Goal: Transaction & Acquisition: Purchase product/service

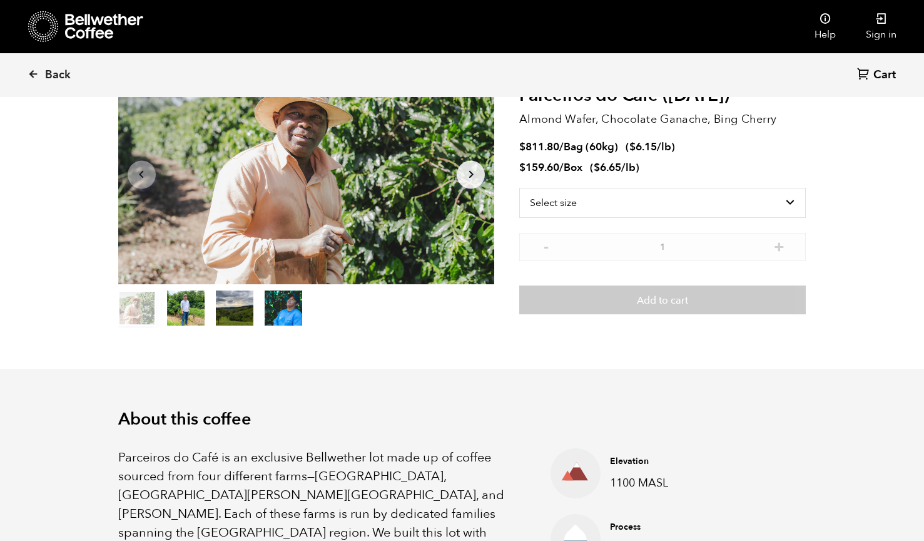
scroll to position [544, 666]
click at [33, 70] on icon at bounding box center [33, 73] width 11 height 11
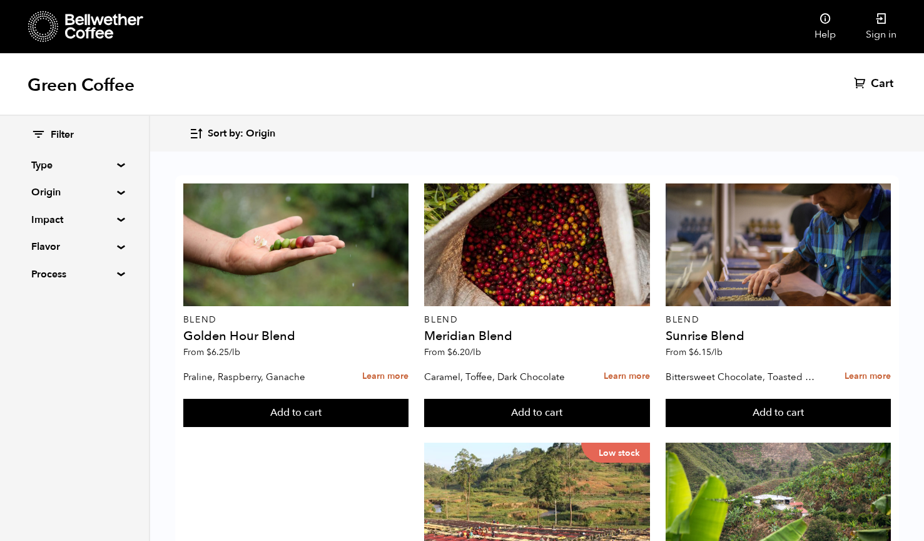
scroll to position [1221, 0]
click at [118, 244] on summary "Flavor" at bounding box center [74, 246] width 86 height 15
click at [118, 243] on summary "Flavor" at bounding box center [74, 246] width 87 height 15
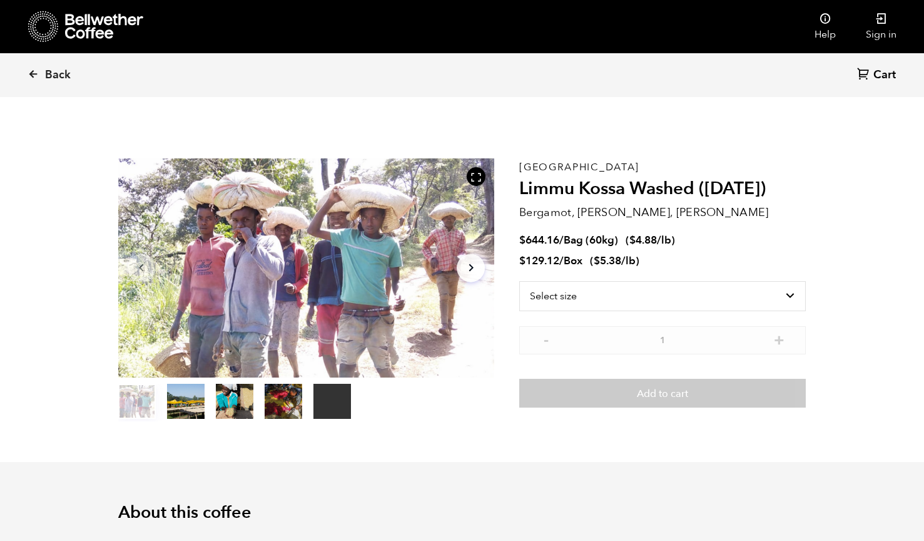
scroll to position [544, 666]
select select "bag-3"
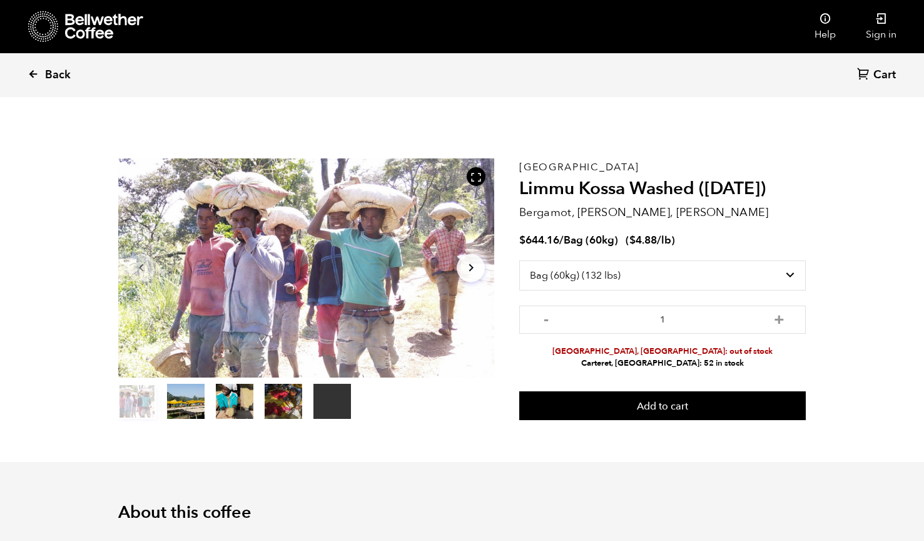
click at [33, 72] on icon at bounding box center [33, 73] width 11 height 11
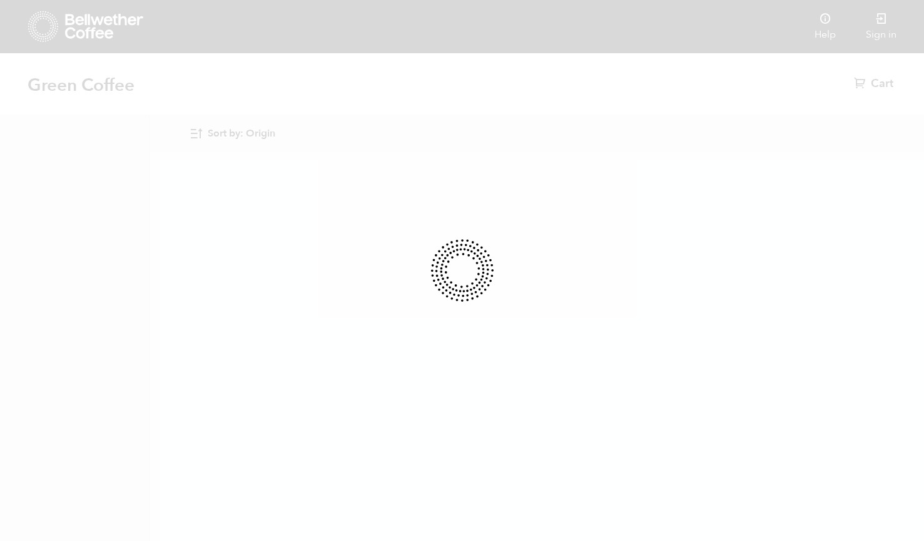
click at [466, 265] on icon at bounding box center [463, 270] width 68 height 68
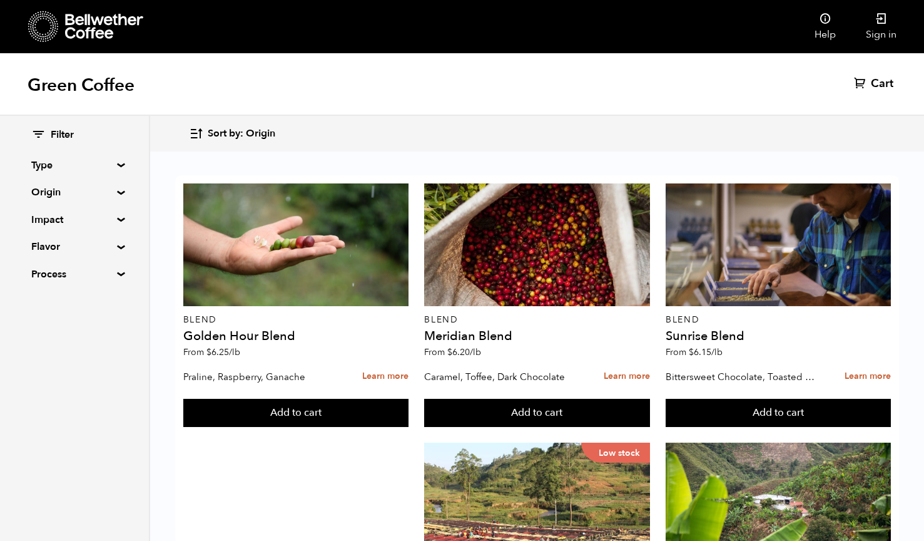
scroll to position [1221, 0]
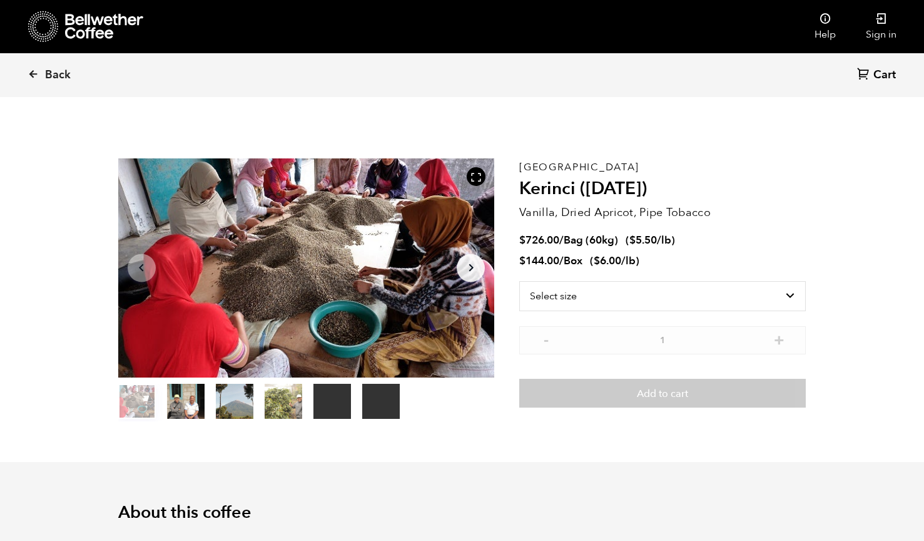
scroll to position [544, 666]
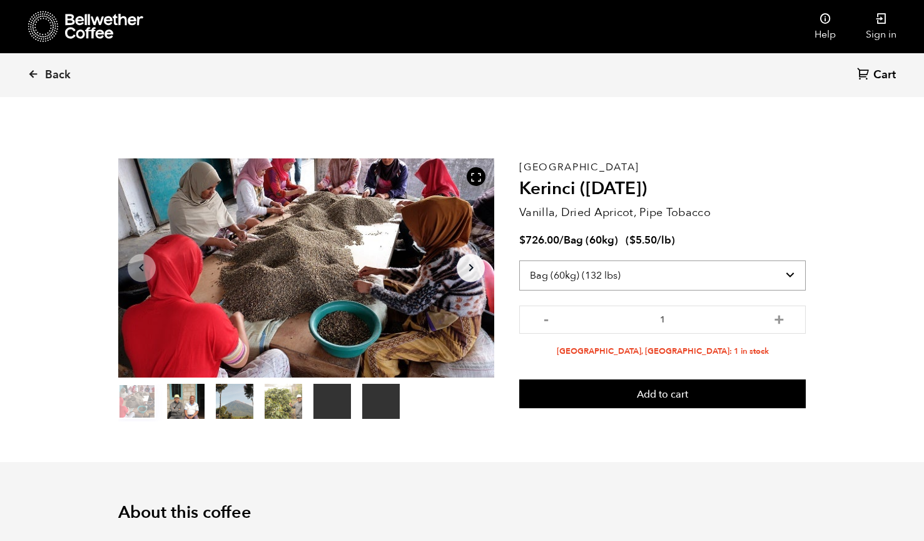
select select "box"
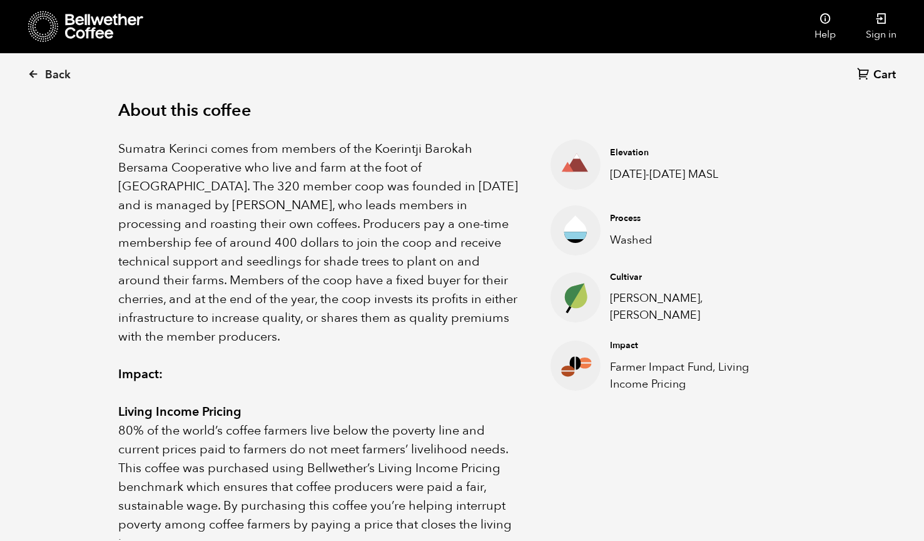
scroll to position [407, 0]
